Goal: Task Accomplishment & Management: Manage account settings

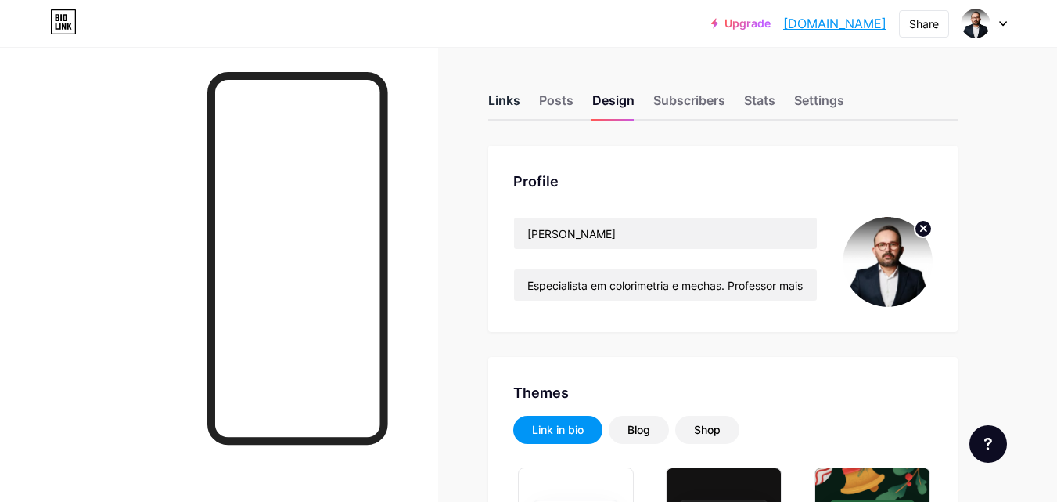
click at [510, 93] on div "Links" at bounding box center [504, 105] width 32 height 28
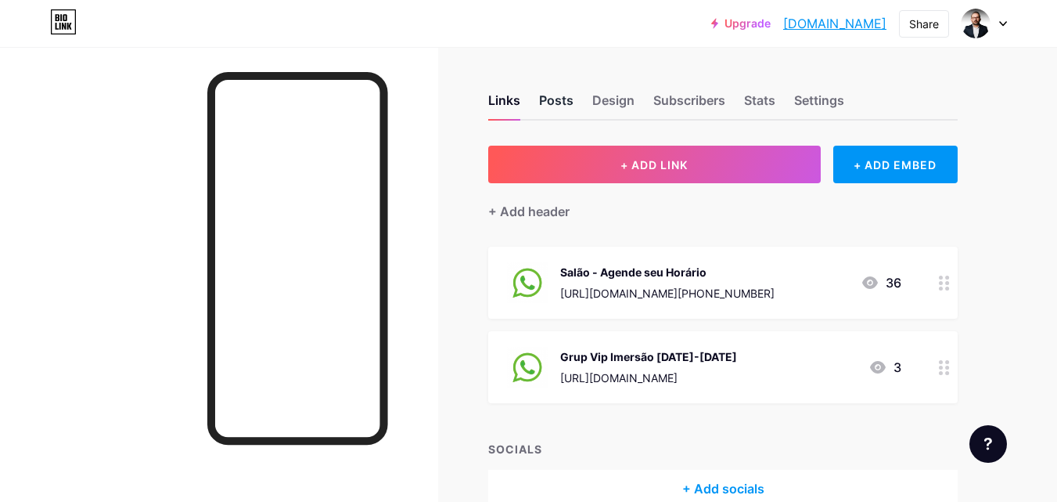
click at [559, 99] on div "Posts" at bounding box center [556, 105] width 34 height 28
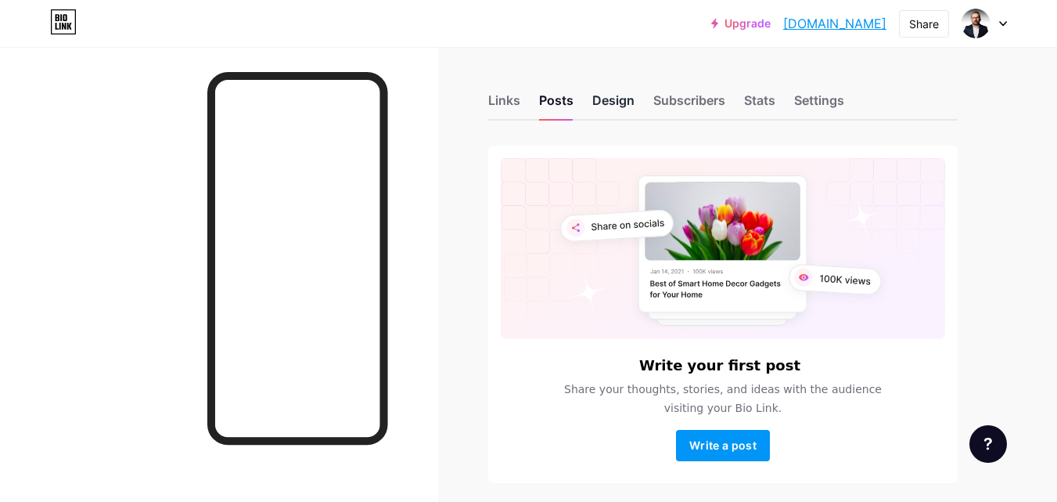
click at [619, 106] on div "Design" at bounding box center [613, 105] width 42 height 28
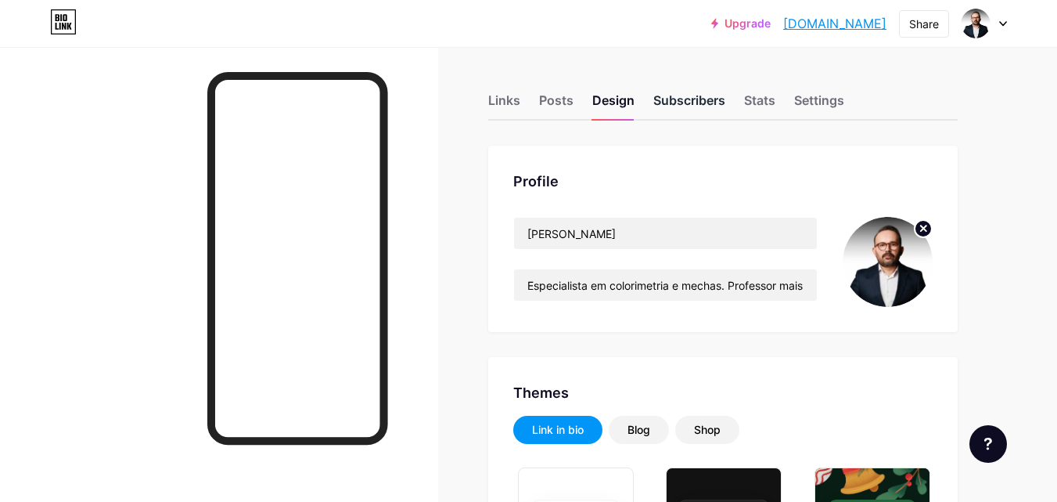
click at [696, 102] on div "Subscribers" at bounding box center [689, 105] width 72 height 28
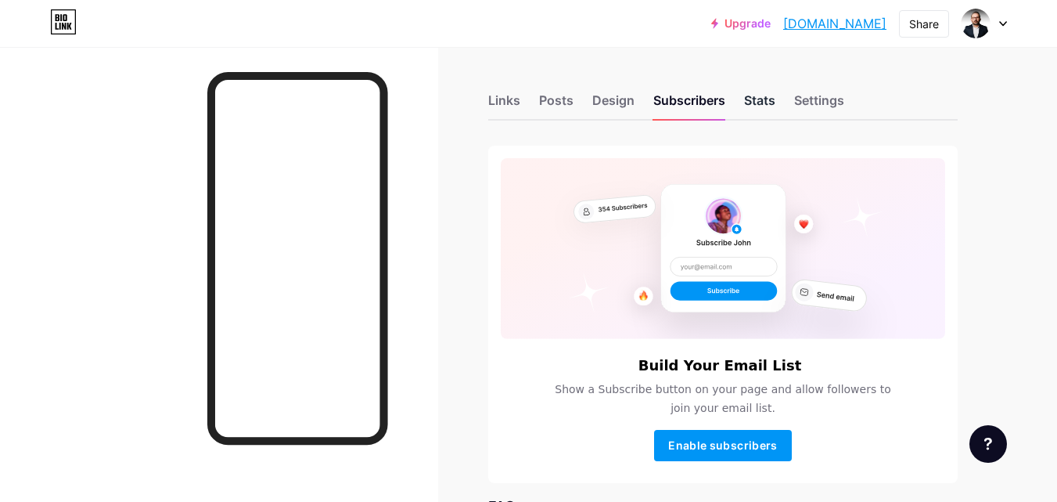
click at [764, 99] on div "Stats" at bounding box center [759, 105] width 31 height 28
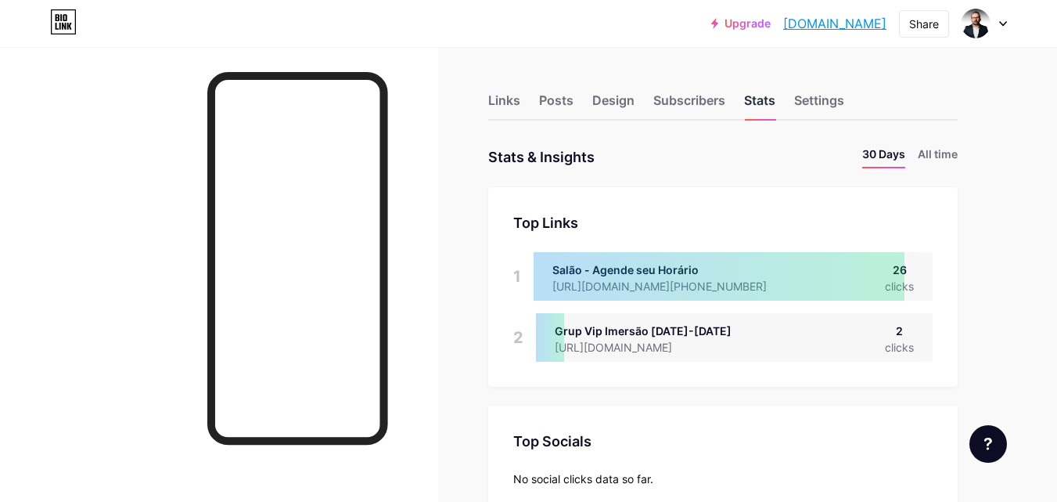
scroll to position [502, 1057]
click at [941, 147] on li "All time" at bounding box center [938, 157] width 40 height 23
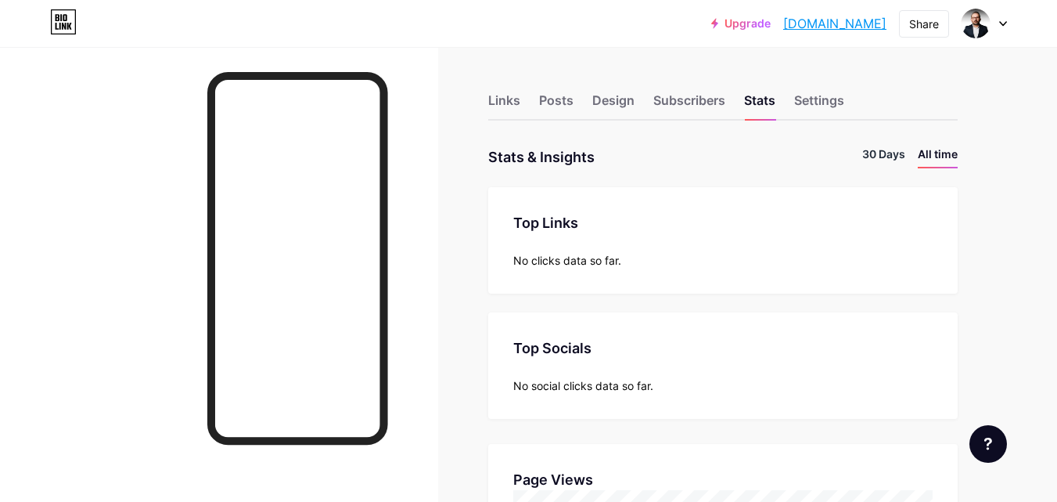
click at [888, 151] on li "30 Days" at bounding box center [883, 157] width 43 height 23
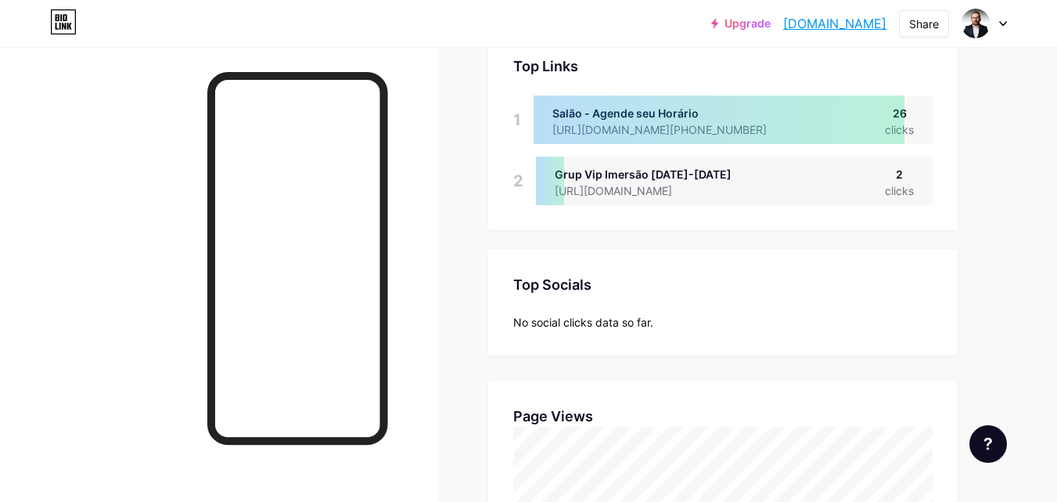
scroll to position [0, 0]
